Goal: Information Seeking & Learning: Stay updated

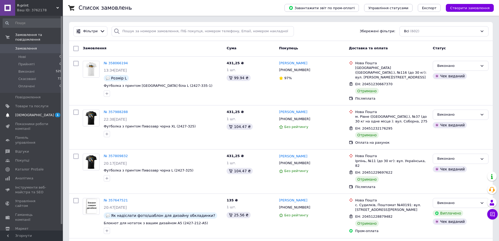
click at [30, 113] on span "[DEMOGRAPHIC_DATA]" at bounding box center [34, 115] width 39 height 5
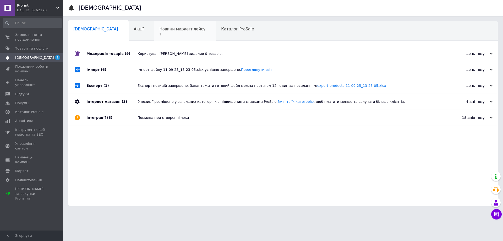
click at [167, 35] on span "1" at bounding box center [182, 34] width 46 height 4
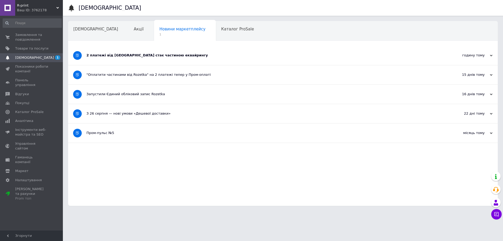
click at [197, 51] on div "2 платежі від Rozetka стає частиною еквайрингу" at bounding box center [263, 55] width 354 height 19
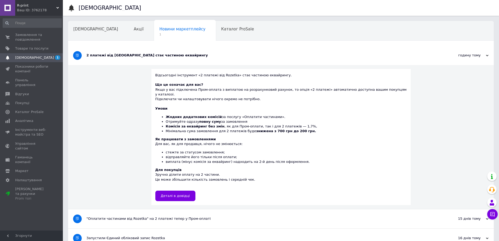
click at [35, 58] on span "[DEMOGRAPHIC_DATA]" at bounding box center [31, 57] width 33 height 5
click at [27, 39] on span "Замовлення та повідомлення" at bounding box center [31, 36] width 33 height 9
